Goal: Use online tool/utility: Utilize a website feature to perform a specific function

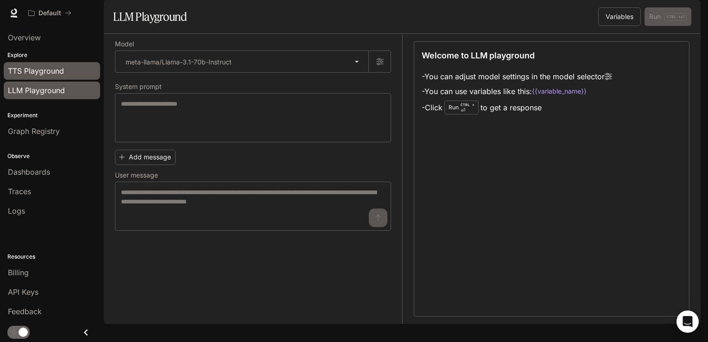
click at [65, 76] on link "TTS Playground" at bounding box center [52, 71] width 96 height 18
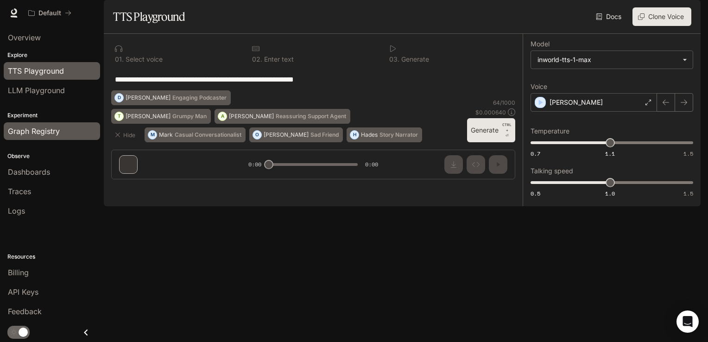
click at [44, 134] on span "Graph Registry" at bounding box center [34, 131] width 52 height 11
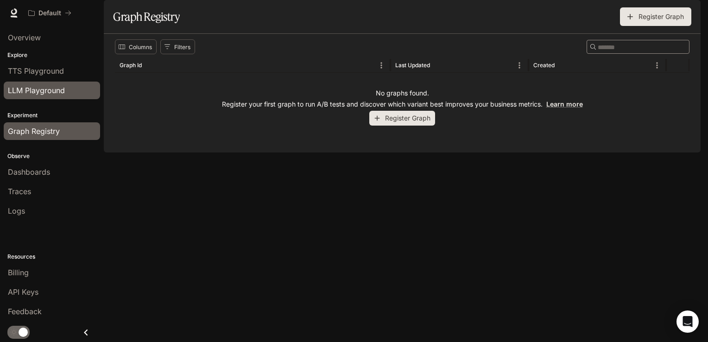
click at [53, 97] on link "LLM Playground" at bounding box center [52, 91] width 96 height 18
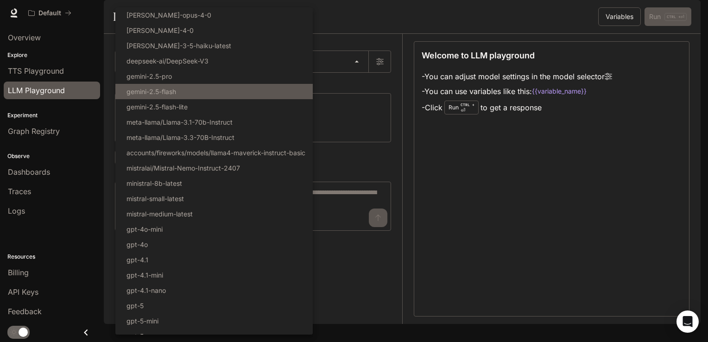
click at [193, 94] on body "Skip to main content Default Runtime Runtime Documentation Documentation Portal…" at bounding box center [354, 171] width 708 height 342
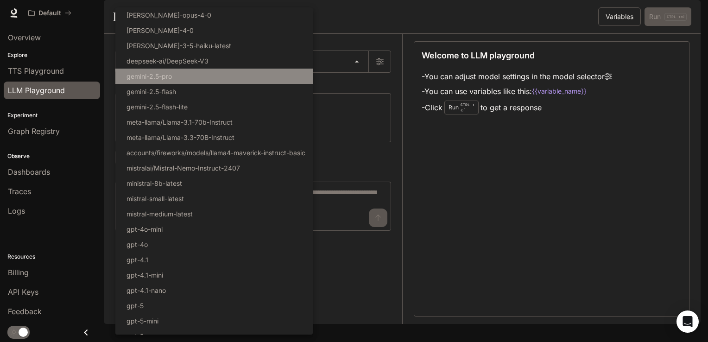
click at [172, 79] on p "gemini-2.5-pro" at bounding box center [148, 76] width 45 height 10
type input "**********"
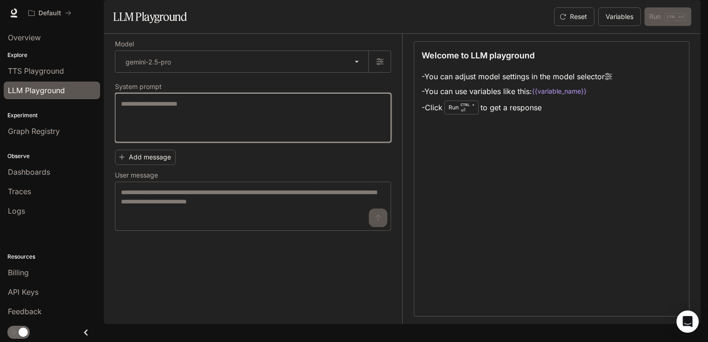
click at [196, 136] on textarea at bounding box center [253, 117] width 264 height 37
type textarea "*"
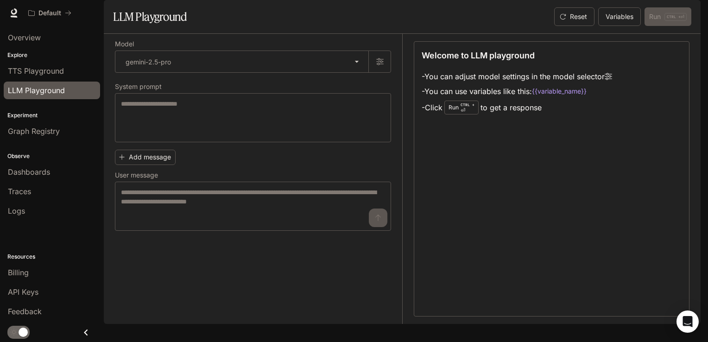
click at [457, 114] on div "Run CTRL + ⏎" at bounding box center [461, 108] width 34 height 14
drag, startPoint x: 449, startPoint y: 134, endPoint x: 486, endPoint y: 132, distance: 37.1
click at [486, 116] on li "- Click Run CTRL + ⏎ to get a response" at bounding box center [517, 108] width 190 height 18
copy li "Run CTRL + ⏎ t"
